Goal: Task Accomplishment & Management: Use online tool/utility

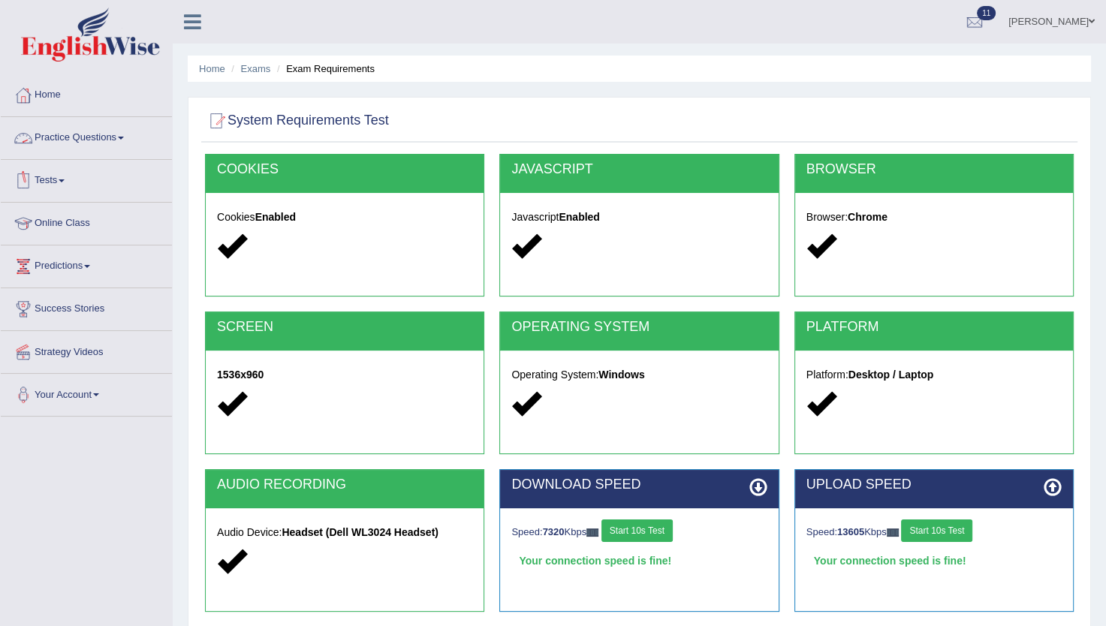
click at [98, 131] on link "Practice Questions" at bounding box center [86, 136] width 171 height 38
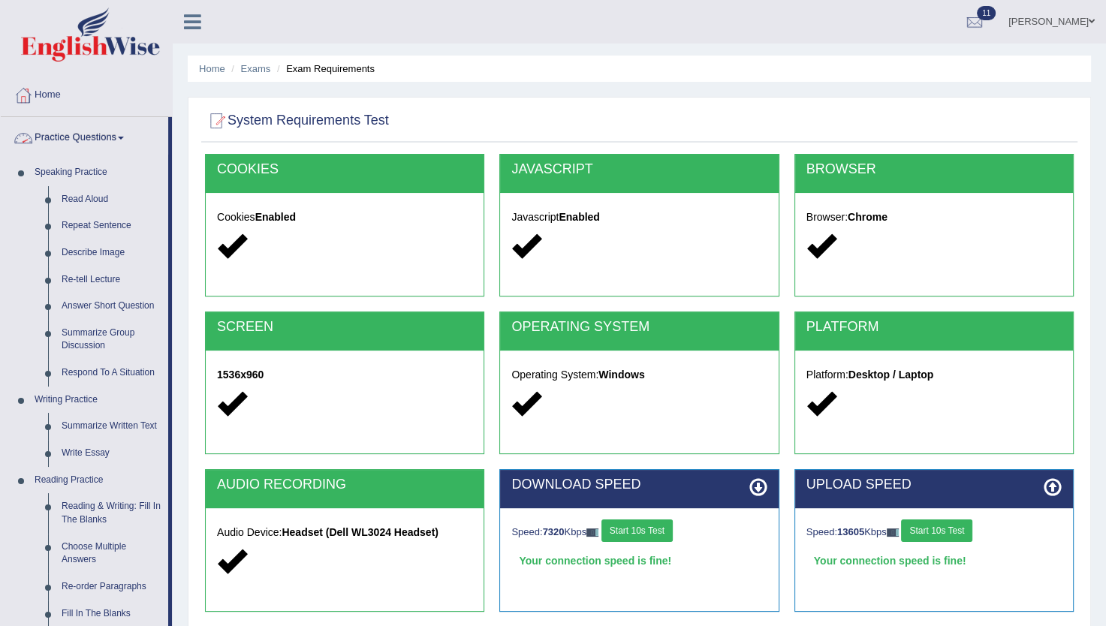
click at [107, 130] on link "Practice Questions" at bounding box center [84, 136] width 167 height 38
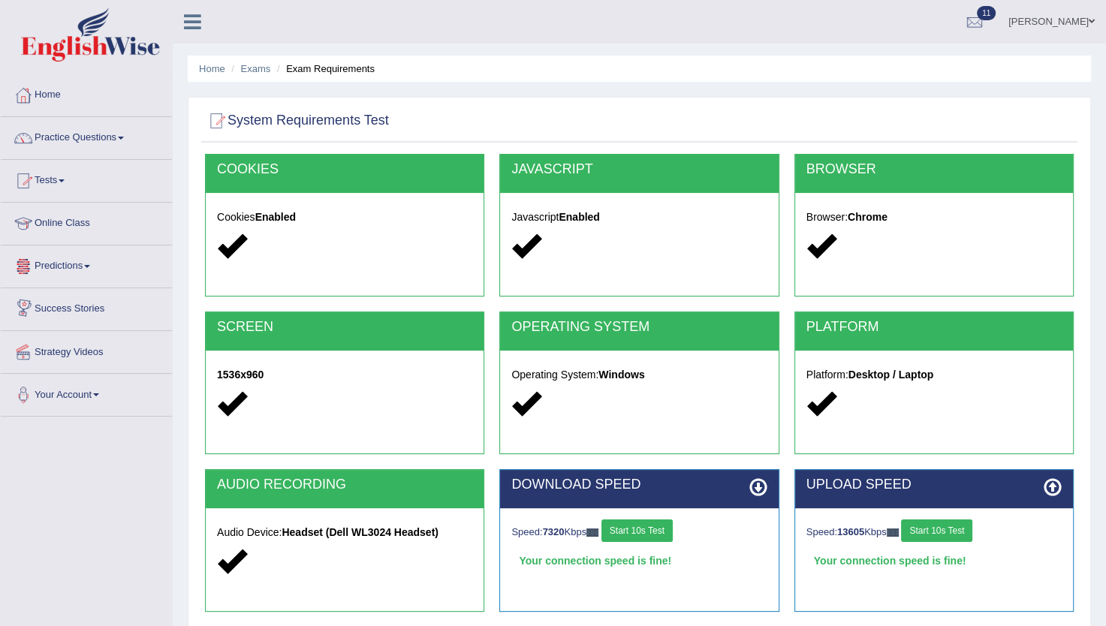
click at [65, 181] on span at bounding box center [62, 180] width 6 height 3
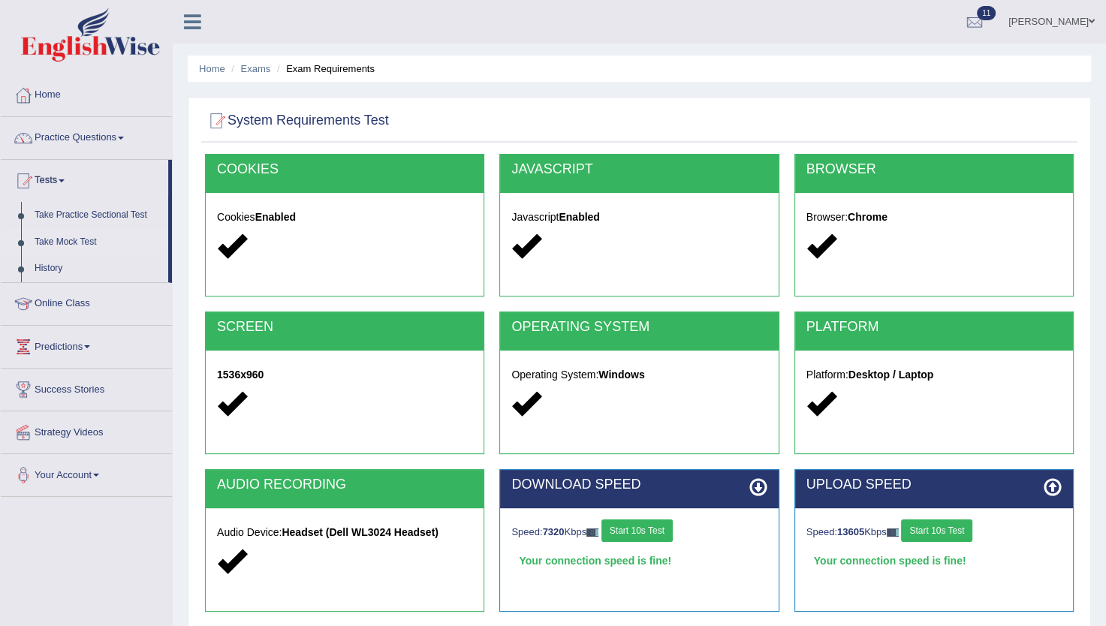
click at [71, 243] on link "Take Mock Test" at bounding box center [98, 242] width 140 height 27
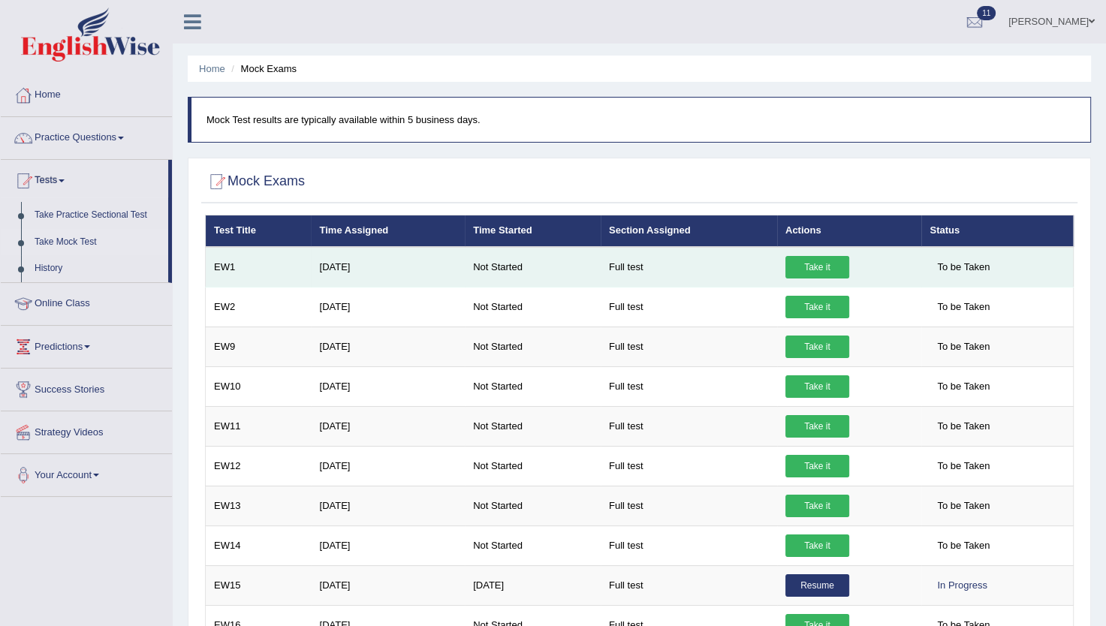
click at [812, 263] on link "Take it" at bounding box center [817, 267] width 64 height 23
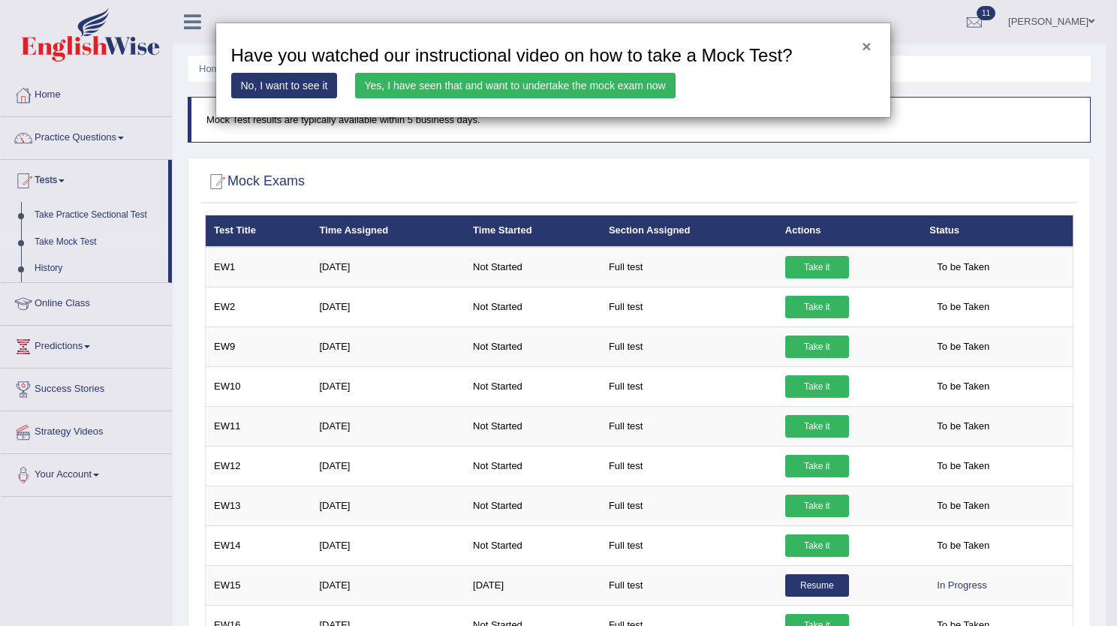
click at [863, 47] on button "×" at bounding box center [866, 46] width 9 height 16
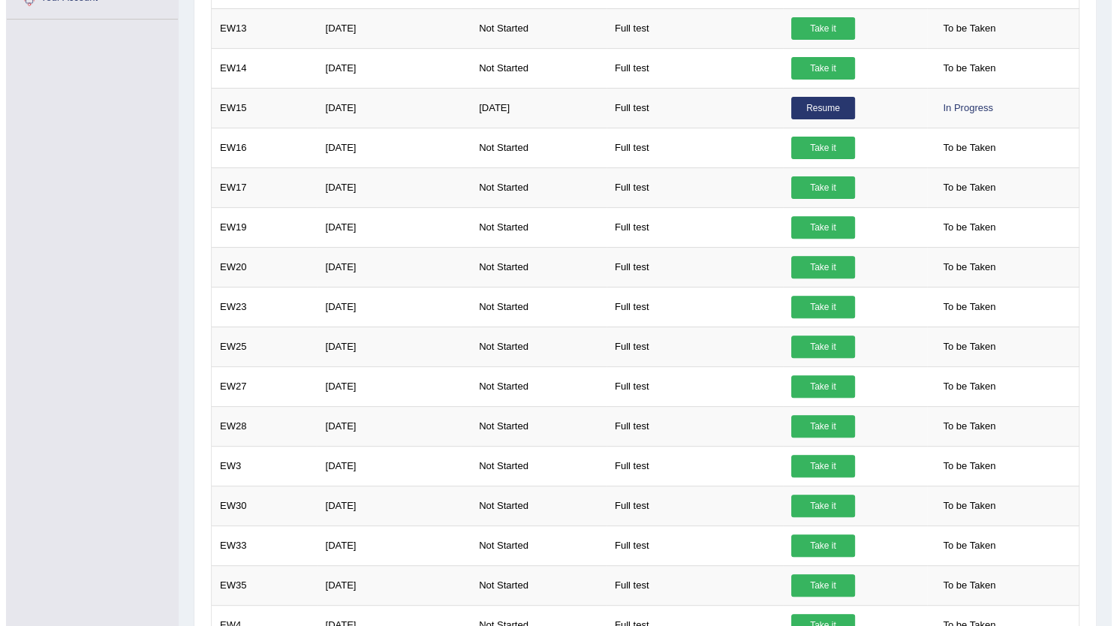
scroll to position [542, 0]
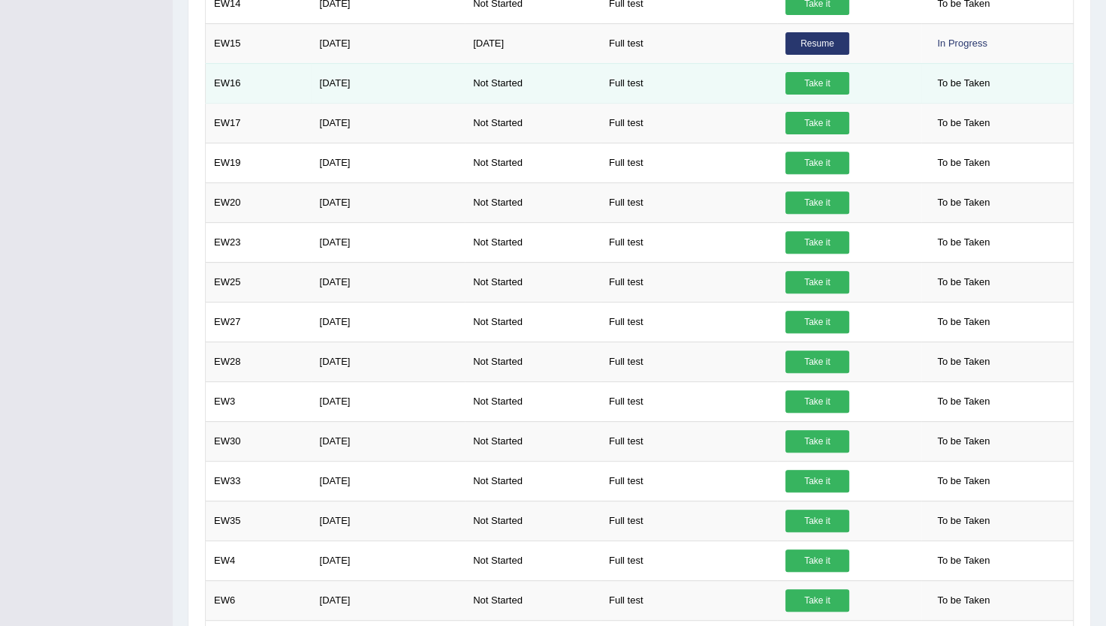
click at [820, 81] on link "Take it" at bounding box center [817, 83] width 64 height 23
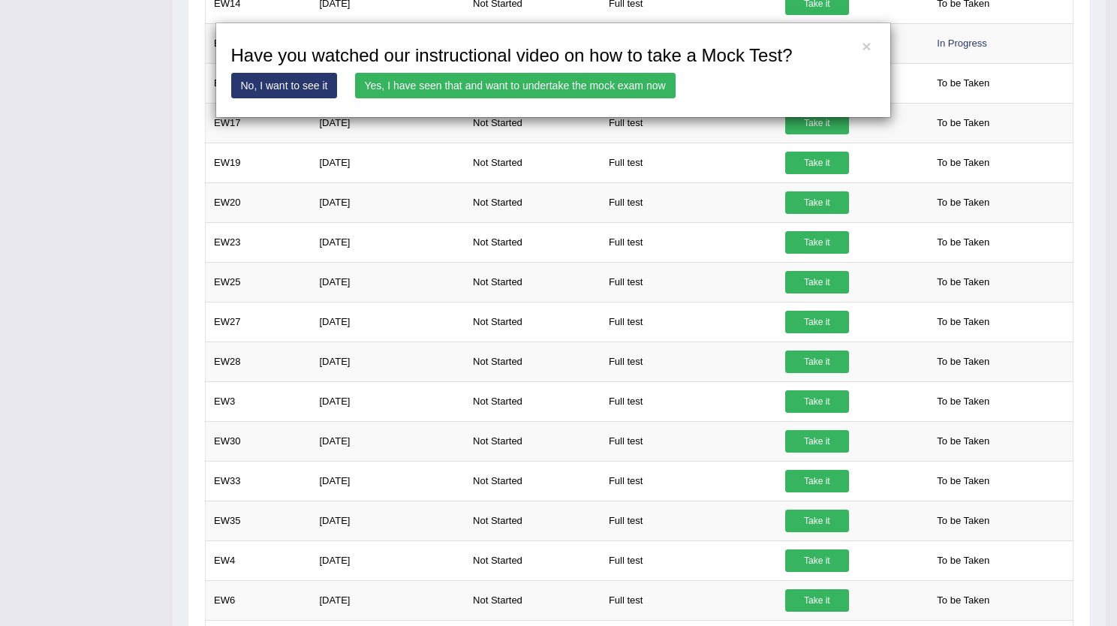
click at [494, 86] on link "Yes, I have seen that and want to undertake the mock exam now" at bounding box center [515, 86] width 321 height 26
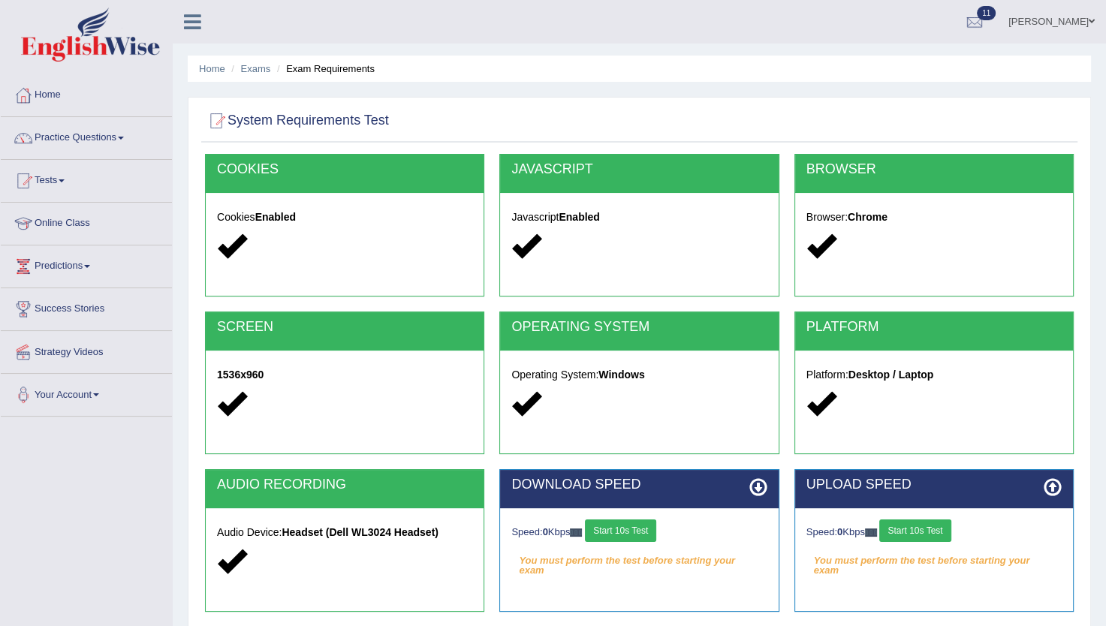
click at [641, 524] on button "Start 10s Test" at bounding box center [620, 531] width 71 height 23
click at [934, 525] on button "Start 10s Test" at bounding box center [914, 531] width 71 height 23
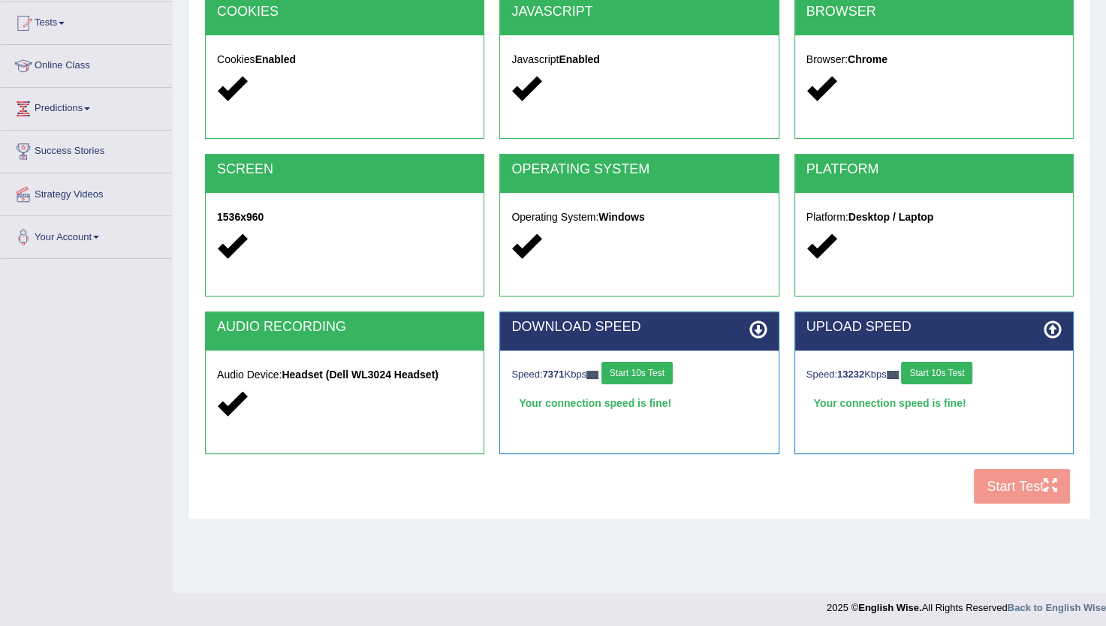
scroll to position [156, 0]
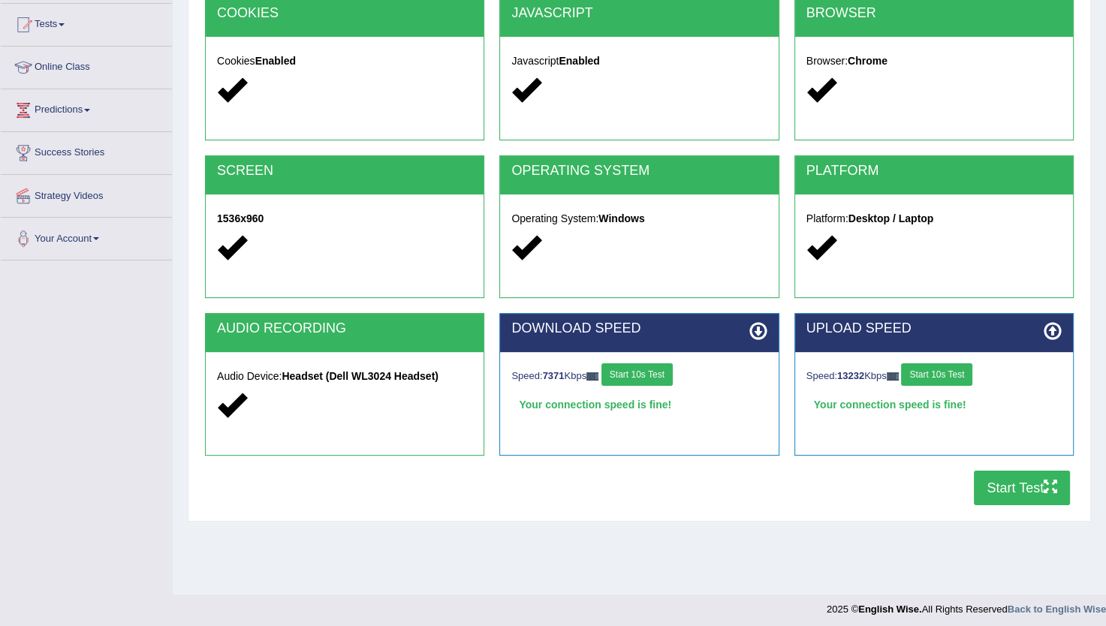
click at [1001, 499] on button "Start Test" at bounding box center [1022, 488] width 96 height 35
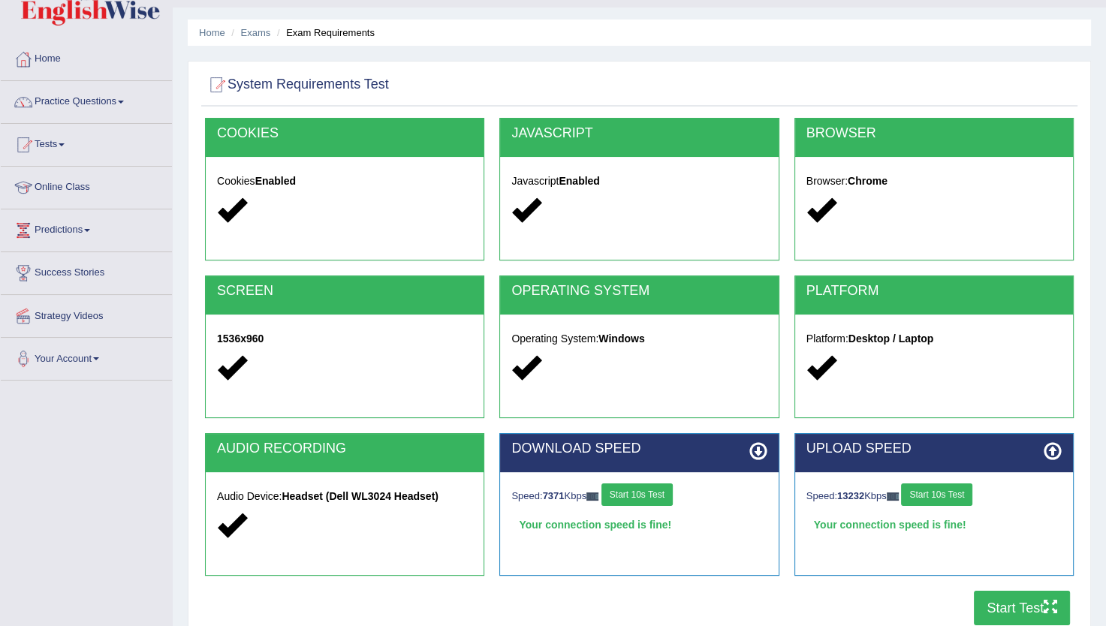
scroll to position [0, 0]
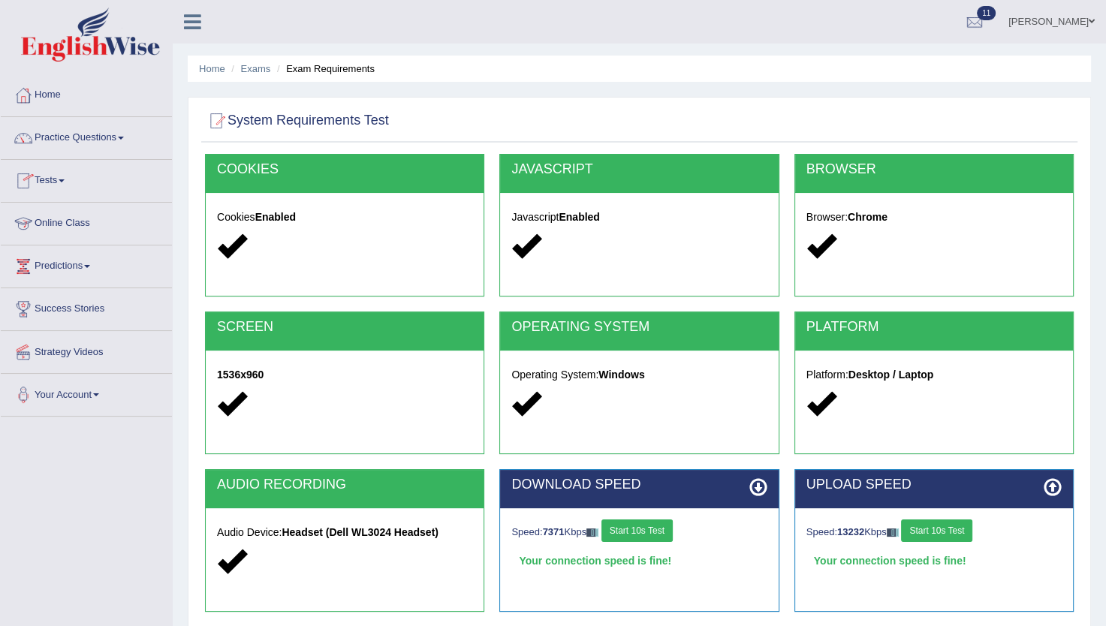
click at [60, 171] on link "Tests" at bounding box center [86, 179] width 171 height 38
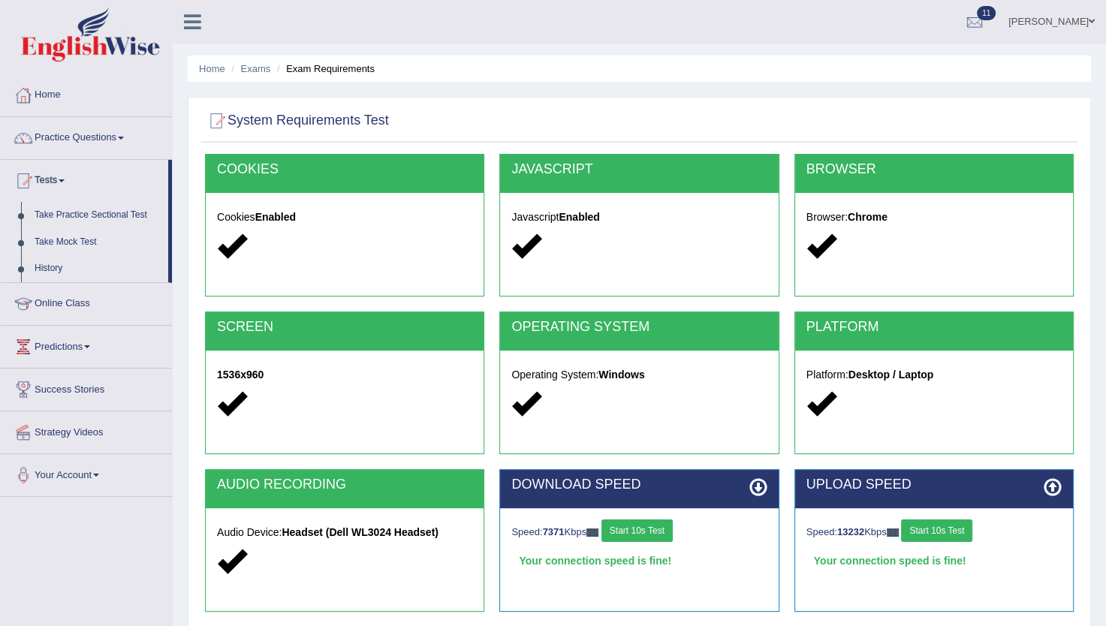
click at [76, 240] on link "Take Mock Test" at bounding box center [98, 242] width 140 height 27
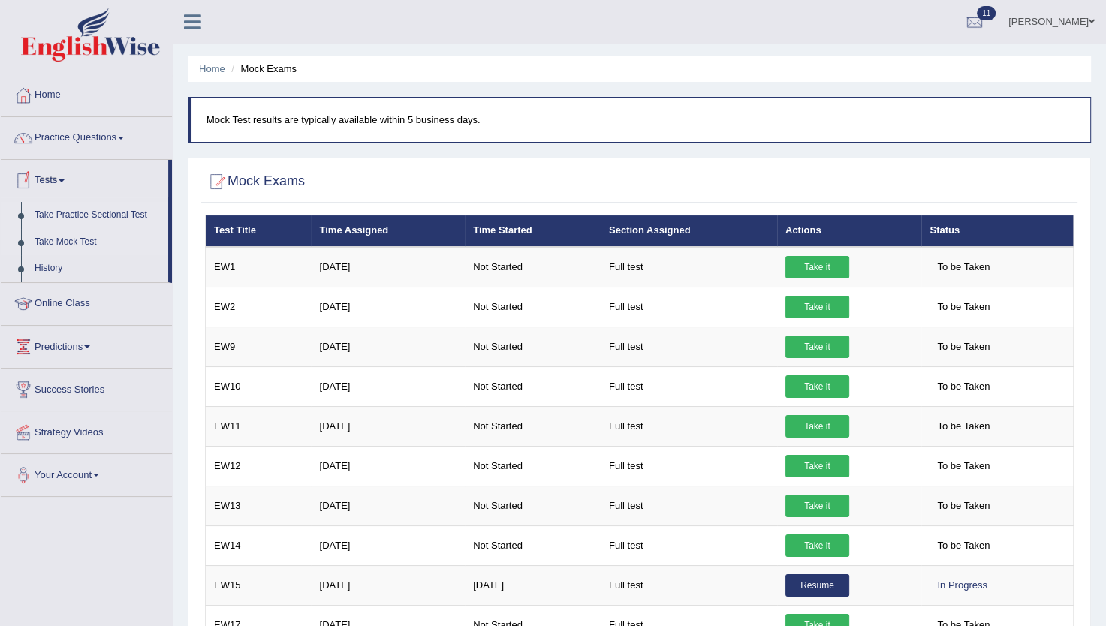
click at [92, 213] on link "Take Practice Sectional Test" at bounding box center [98, 215] width 140 height 27
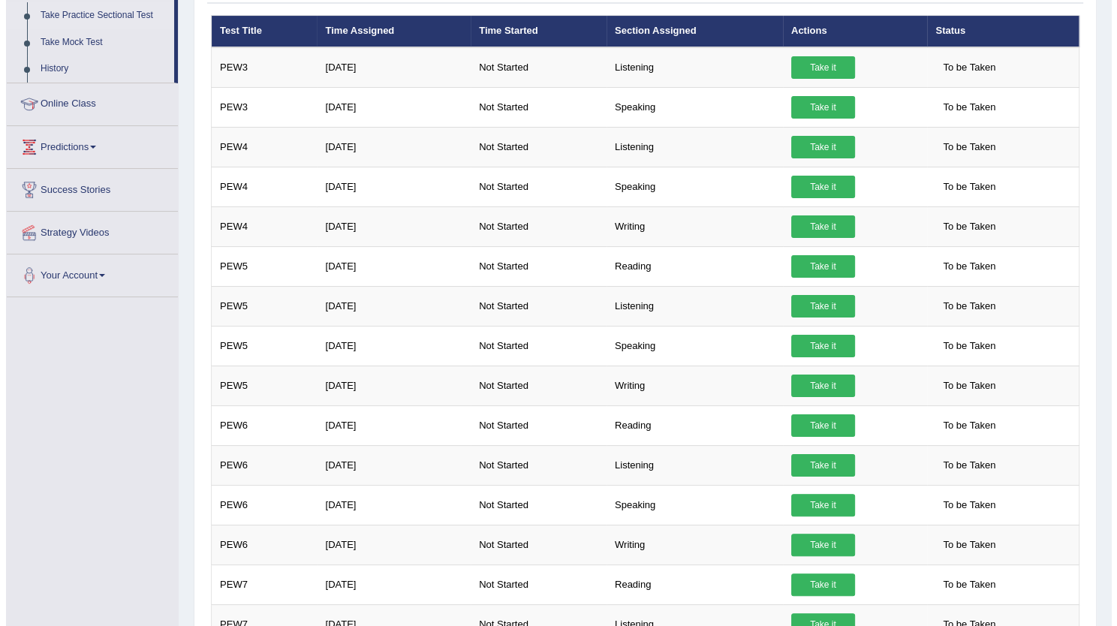
scroll to position [216, 0]
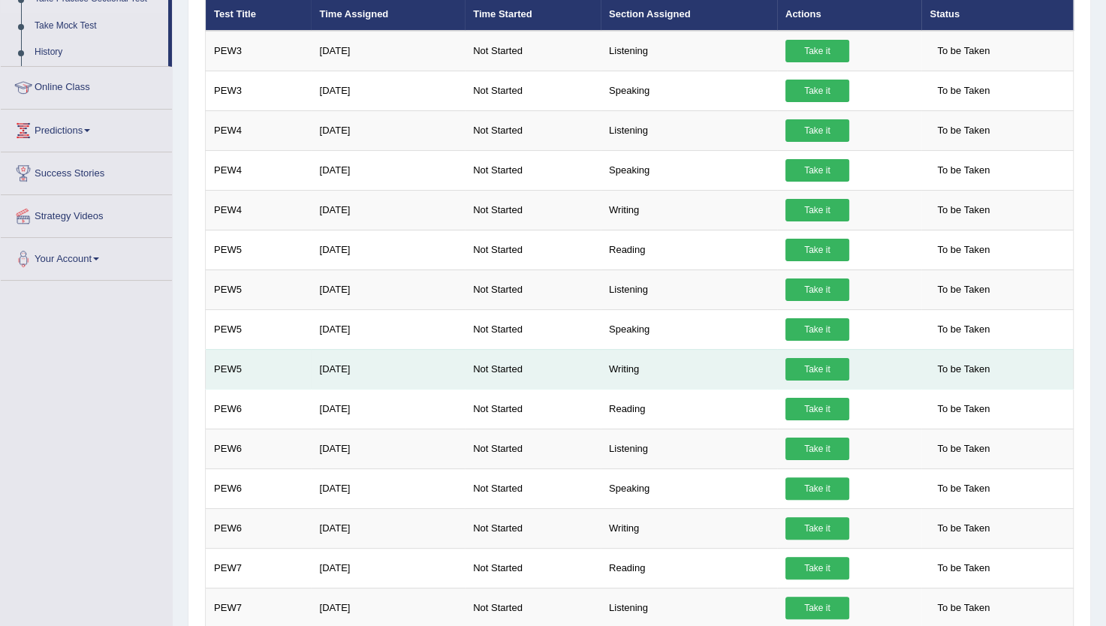
click at [808, 363] on link "Take it" at bounding box center [817, 369] width 64 height 23
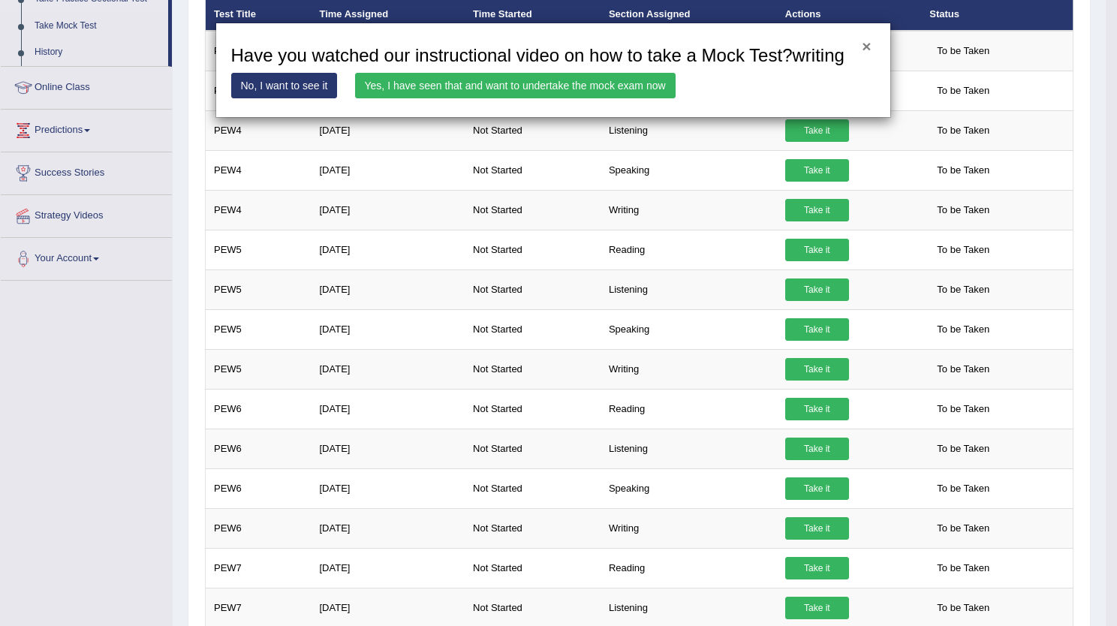
click at [869, 44] on button "×" at bounding box center [866, 46] width 9 height 16
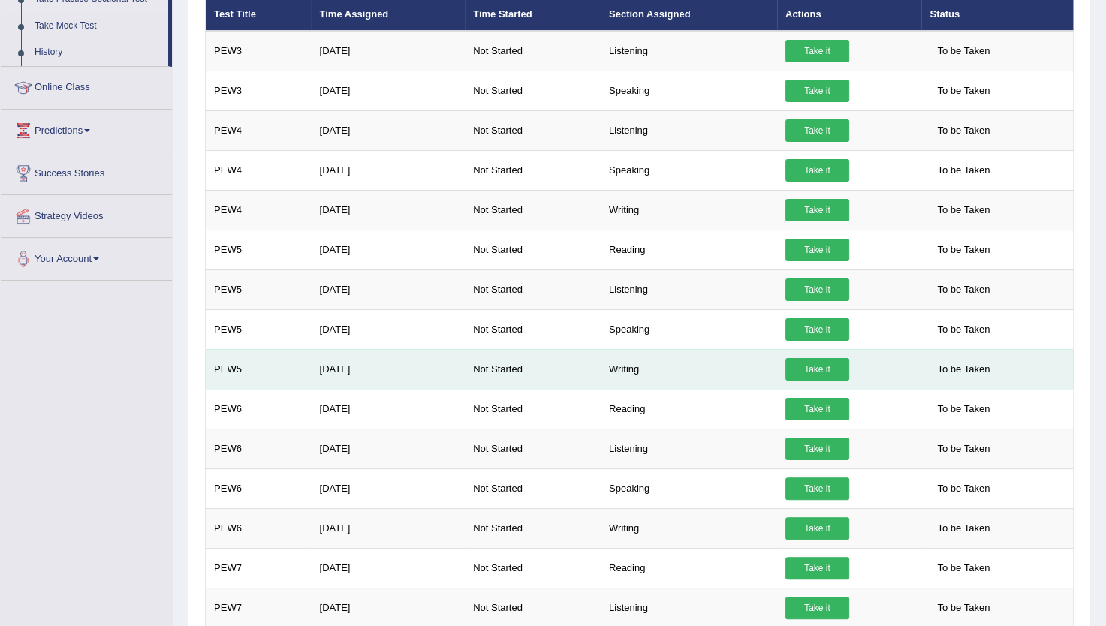
click at [799, 369] on link "Take it" at bounding box center [817, 369] width 64 height 23
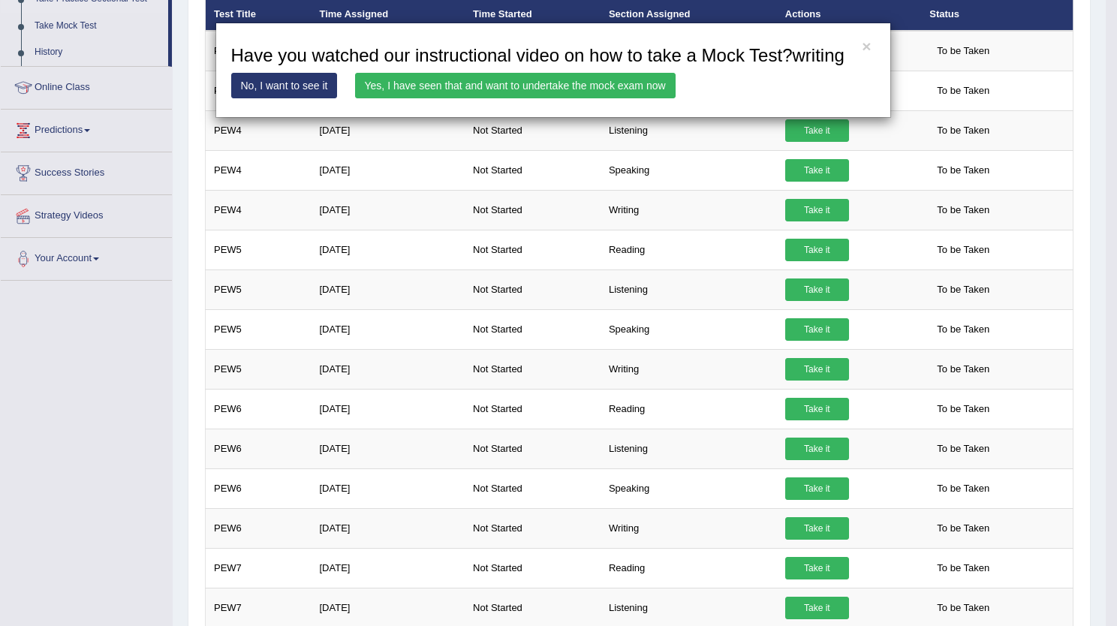
click at [405, 83] on link "Yes, I have seen that and want to undertake the mock exam now" at bounding box center [515, 86] width 321 height 26
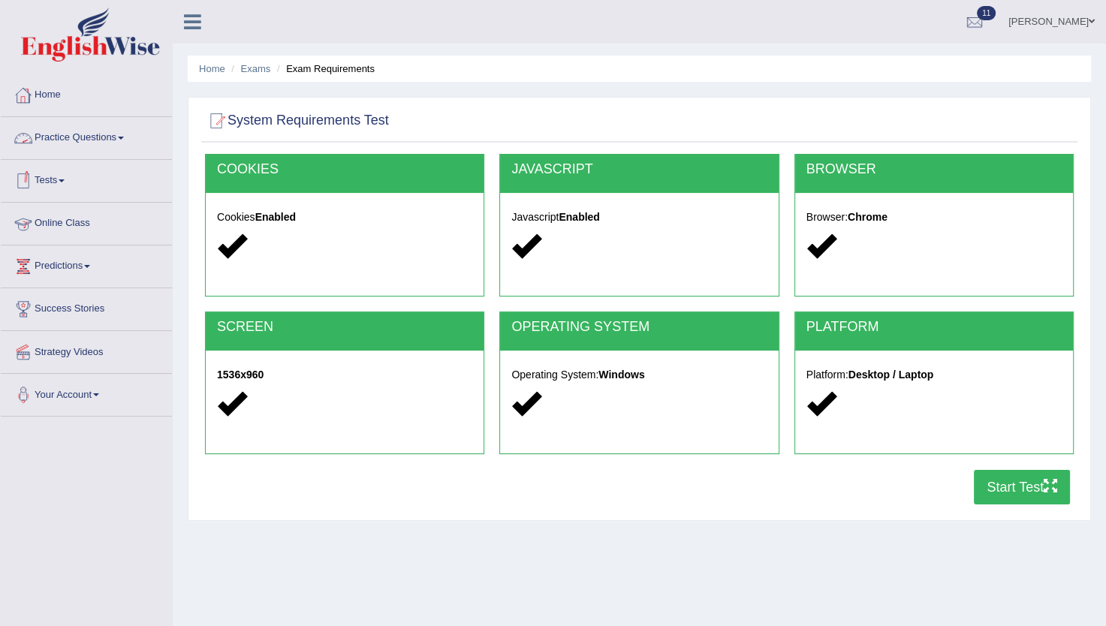
click at [103, 137] on link "Practice Questions" at bounding box center [86, 136] width 171 height 38
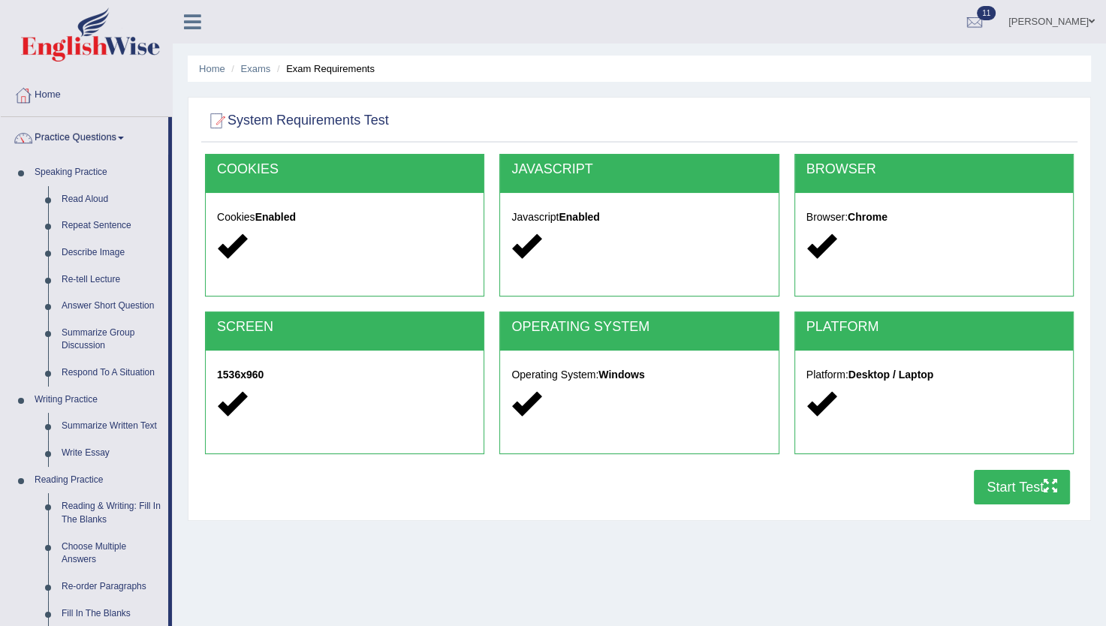
click at [101, 148] on link "Practice Questions" at bounding box center [84, 136] width 167 height 38
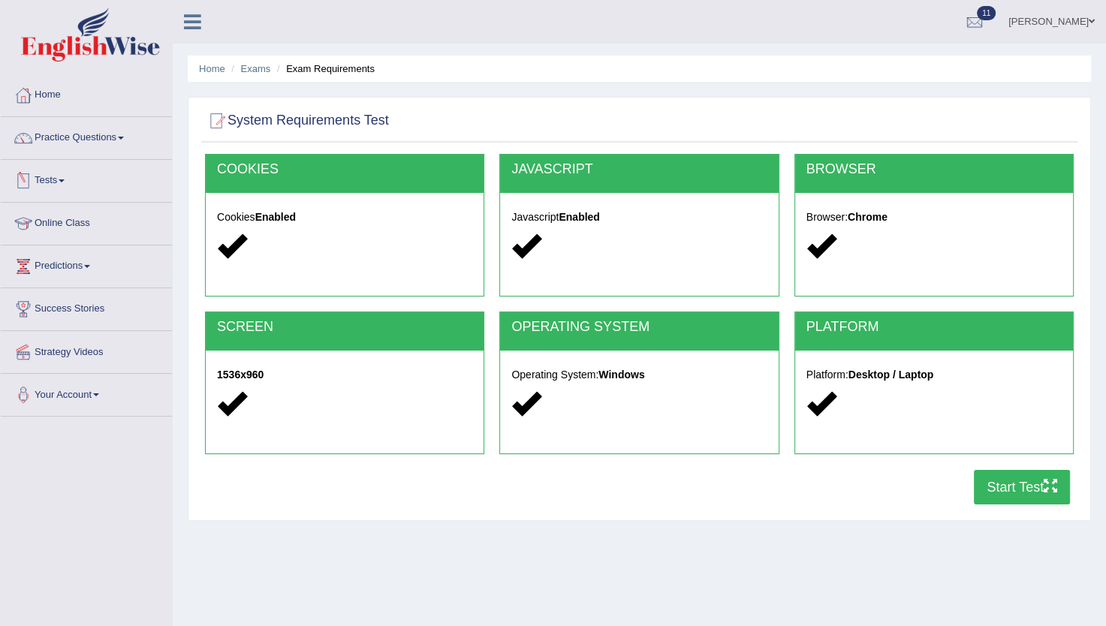
click at [56, 175] on link "Tests" at bounding box center [86, 179] width 171 height 38
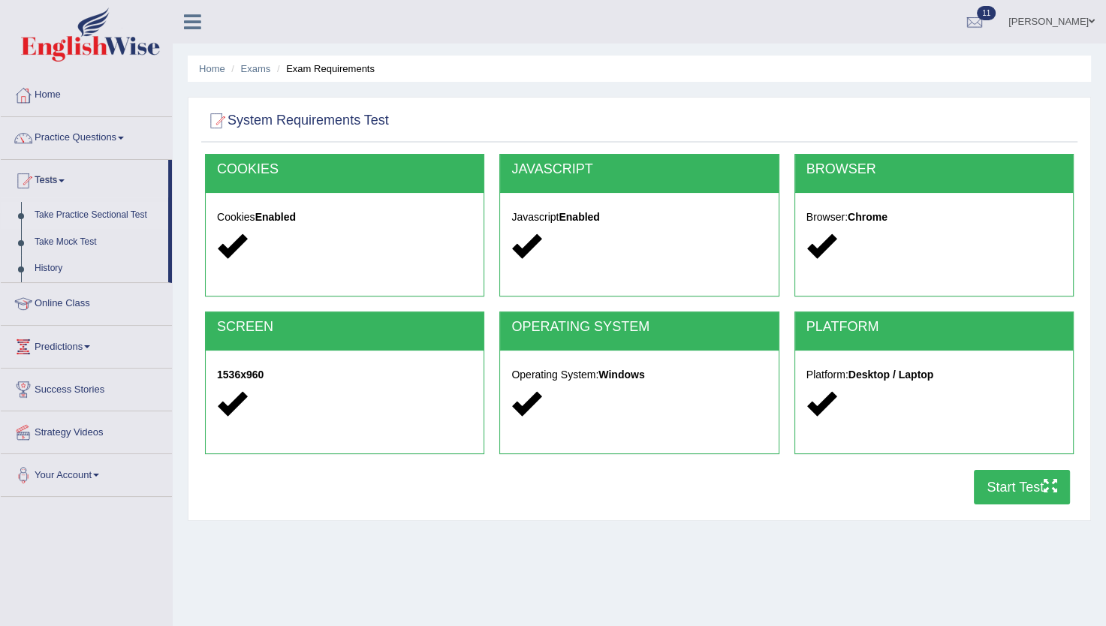
click at [68, 215] on link "Take Practice Sectional Test" at bounding box center [98, 215] width 140 height 27
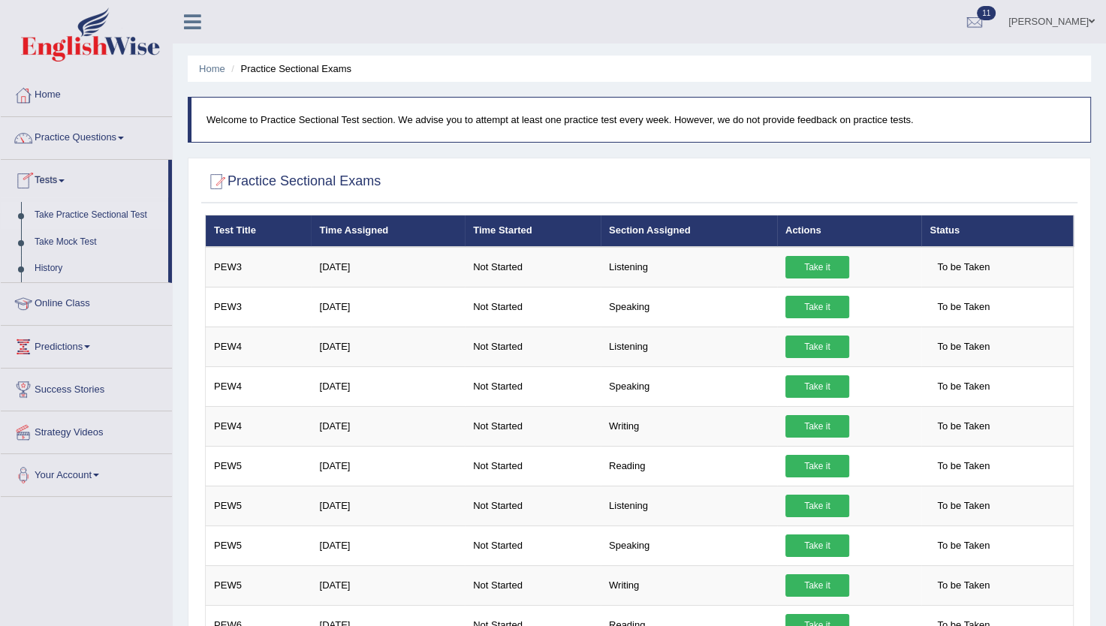
click at [60, 215] on link "Take Practice Sectional Test" at bounding box center [98, 215] width 140 height 27
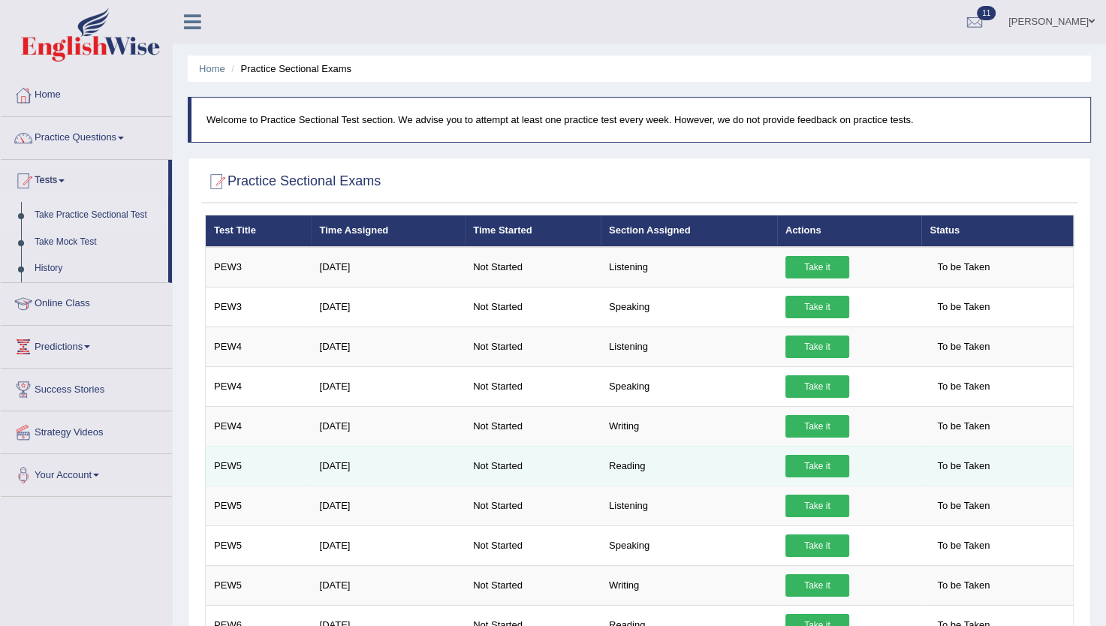
click at [814, 465] on link "Take it" at bounding box center [817, 466] width 64 height 23
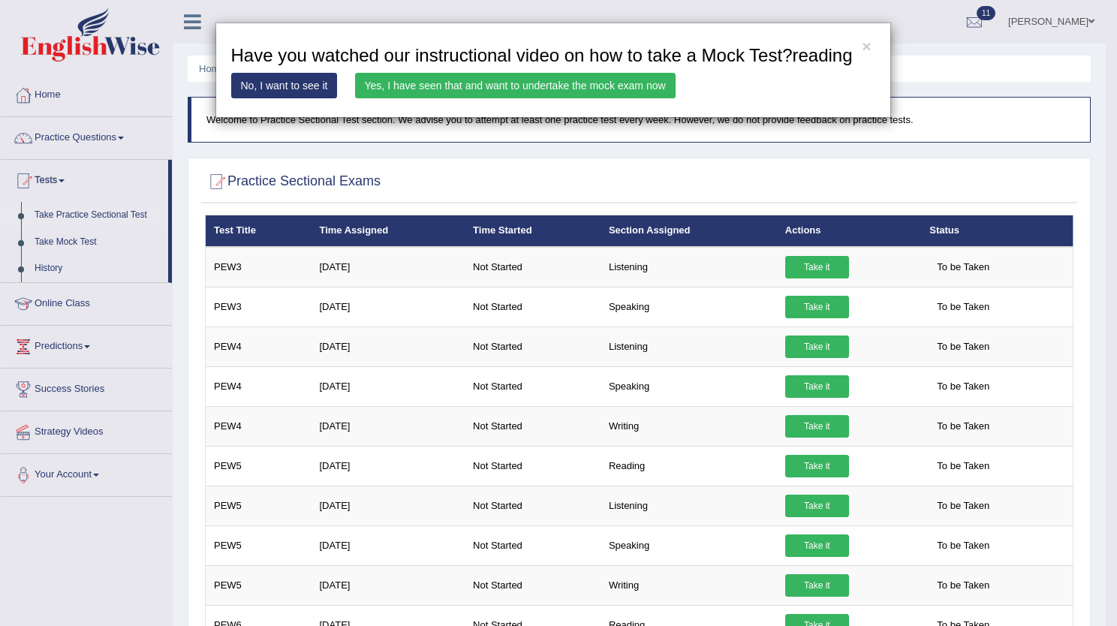
click at [508, 89] on link "Yes, I have seen that and want to undertake the mock exam now" at bounding box center [515, 86] width 321 height 26
